Goal: Task Accomplishment & Management: Complete application form

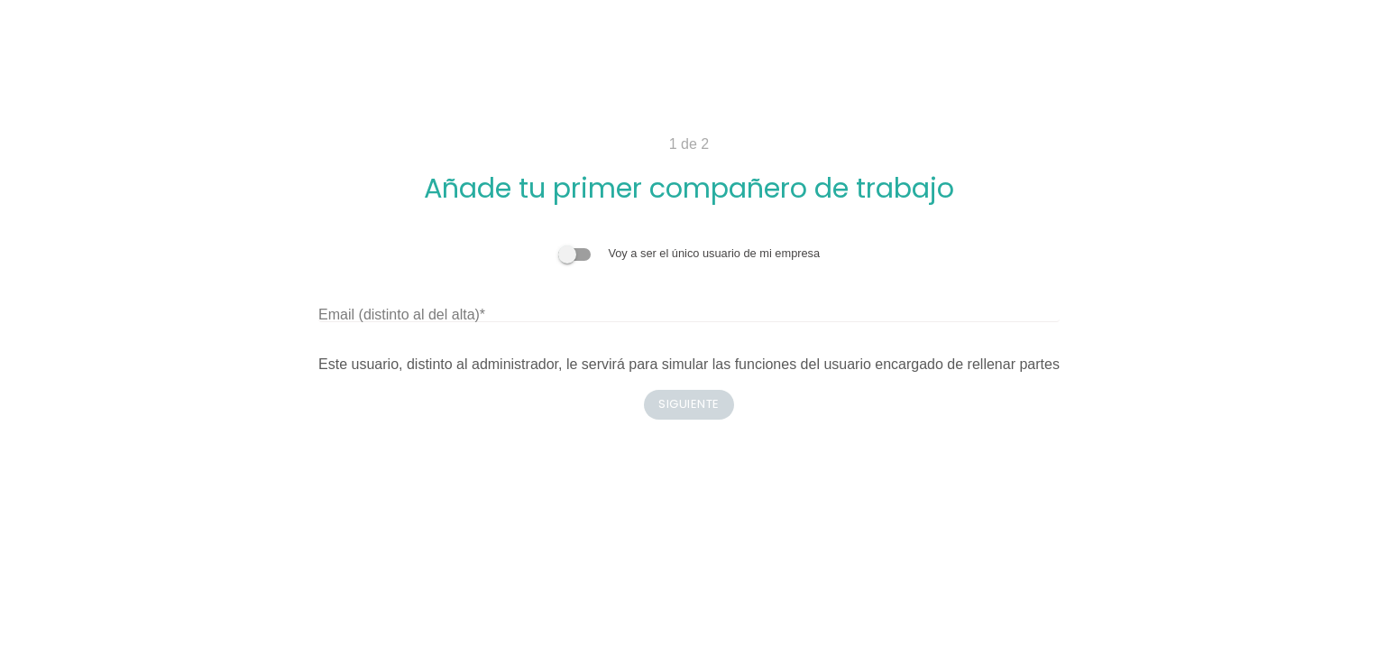
click at [684, 402] on div "1 de 2 Añade tu primer compañero de trabajo Voy a ser el único usuario de mi em…" at bounding box center [689, 276] width 965 height 286
click at [581, 262] on div "Voy a ser el único usuario de mi empresa" at bounding box center [688, 252] width 741 height 17
click at [579, 256] on span at bounding box center [574, 254] width 32 height 13
click at [558, 244] on input "checkbox" at bounding box center [558, 244] width 0 height 0
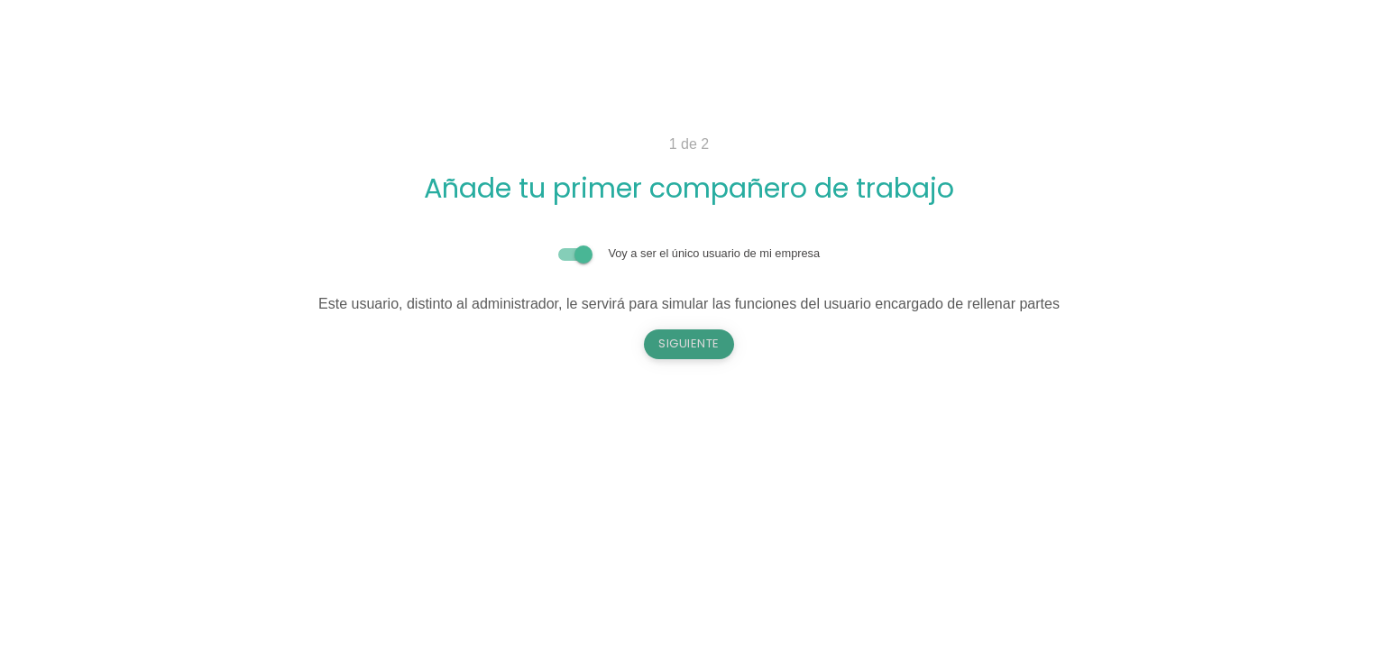
click at [684, 348] on button "Siguiente" at bounding box center [689, 343] width 90 height 29
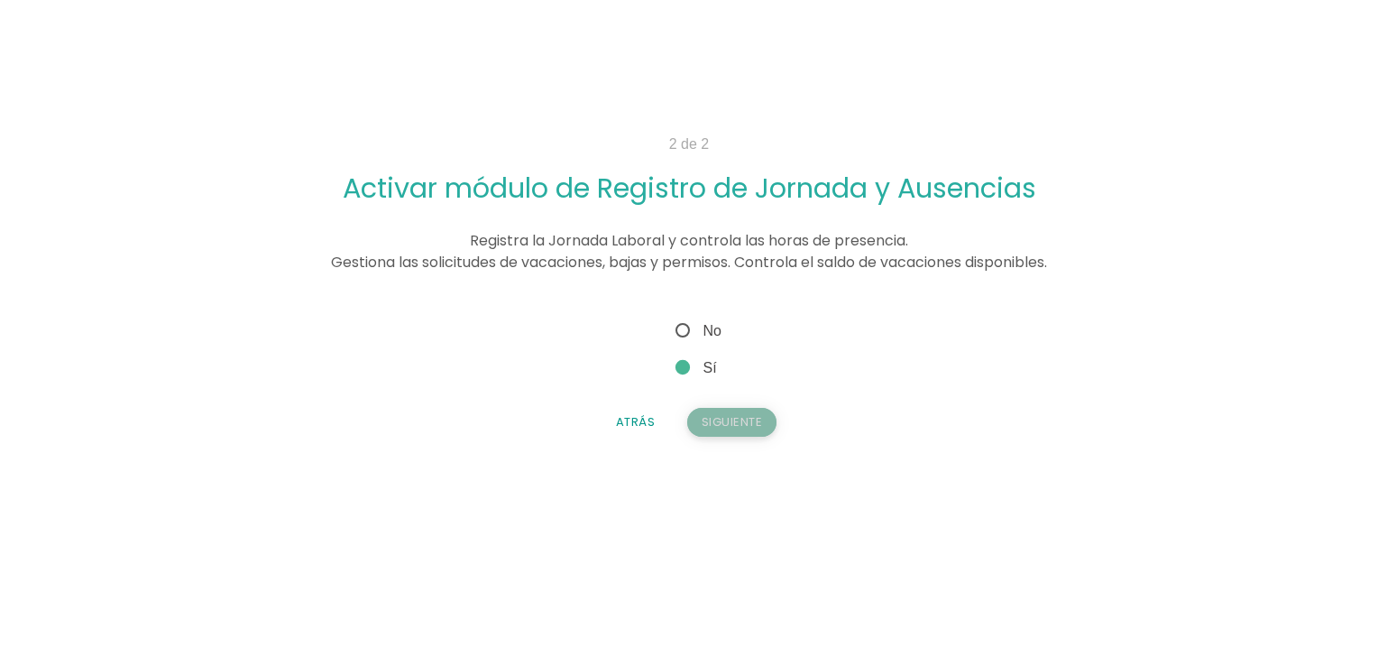
click at [725, 430] on button "Siguiente" at bounding box center [732, 422] width 90 height 29
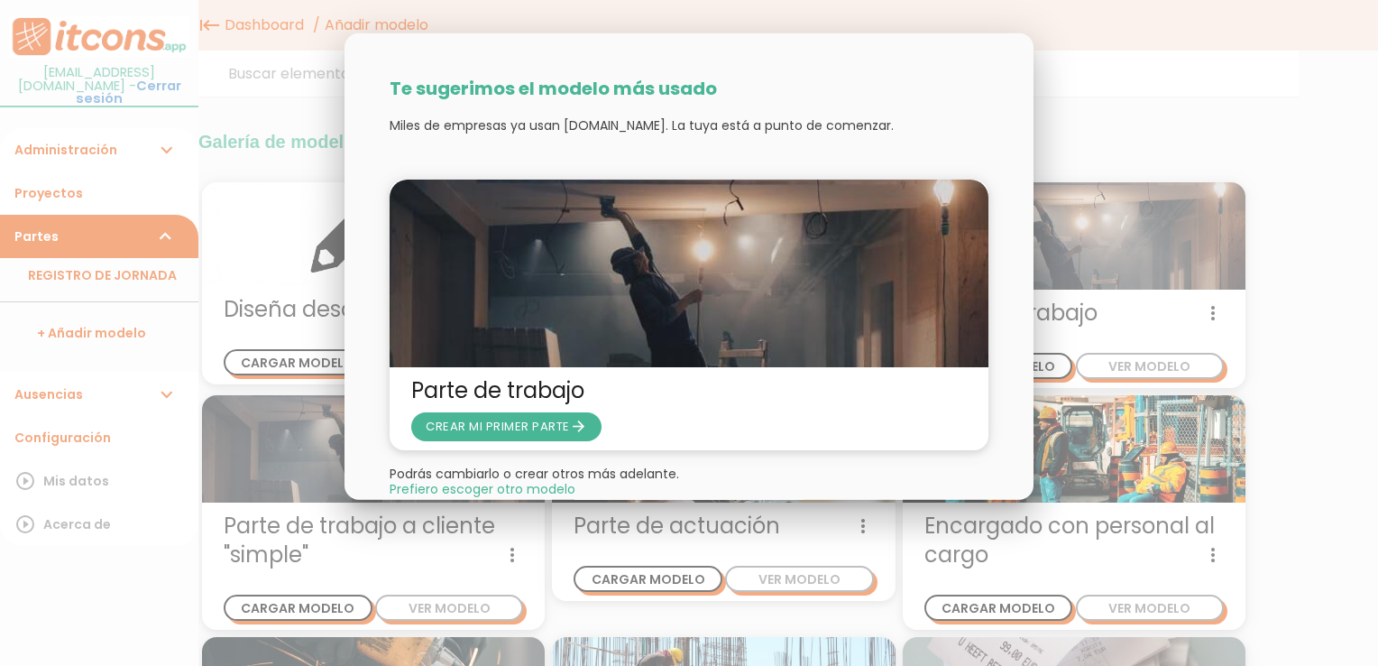
click at [552, 489] on span "Prefiero escoger otro modelo" at bounding box center [483, 489] width 186 height 13
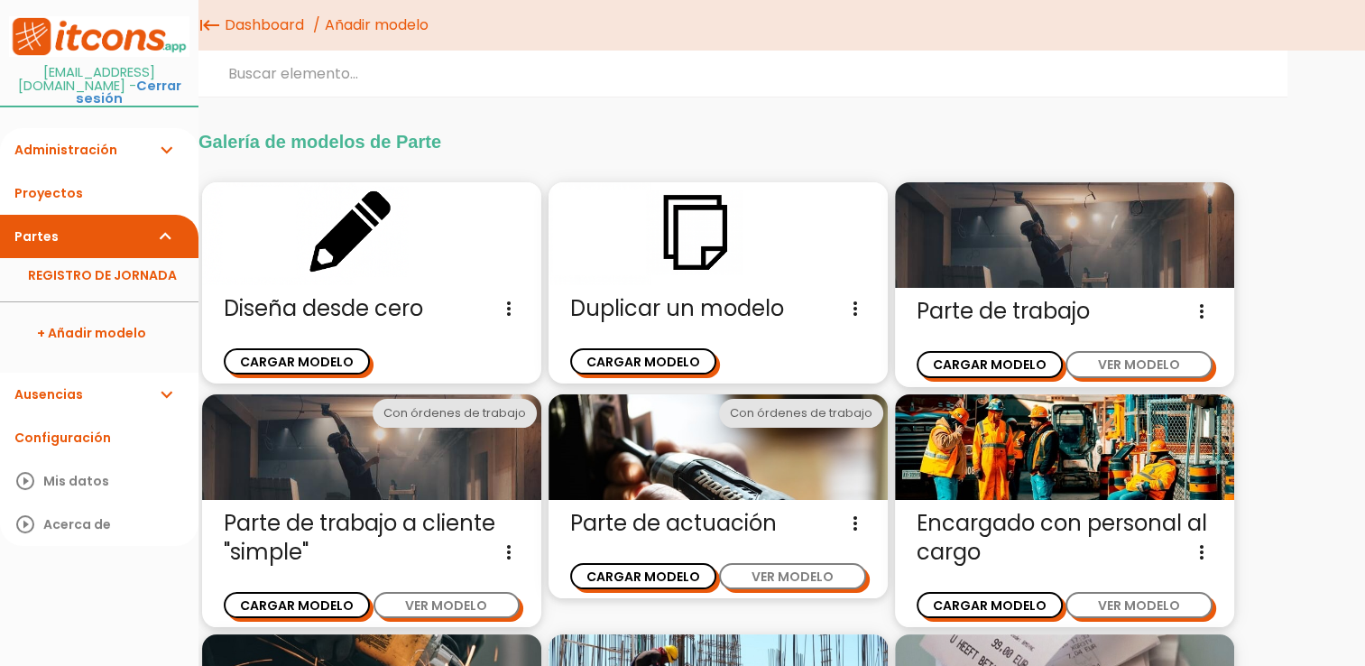
click at [103, 133] on link "Administración expand_more" at bounding box center [99, 149] width 198 height 43
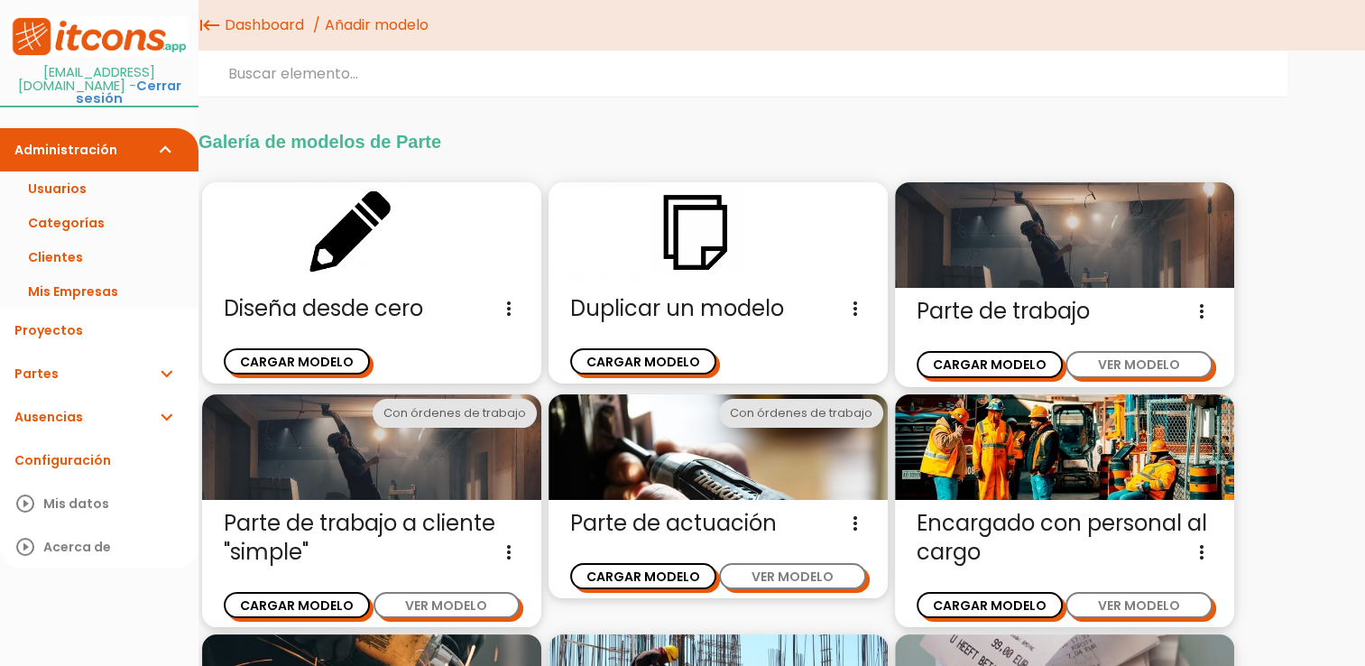
click at [142, 128] on link "Administración expand_more" at bounding box center [99, 149] width 198 height 43
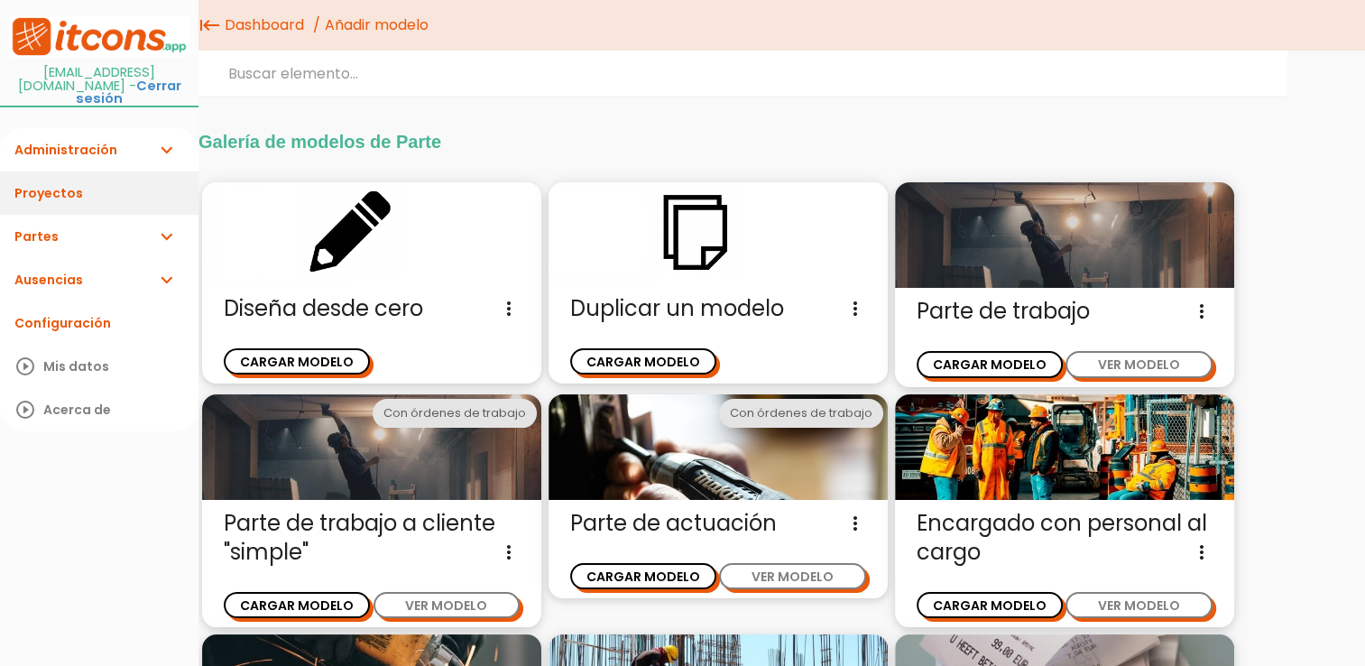
click at [102, 198] on link "Proyectos" at bounding box center [99, 192] width 198 height 43
